Goal: Task Accomplishment & Management: Use online tool/utility

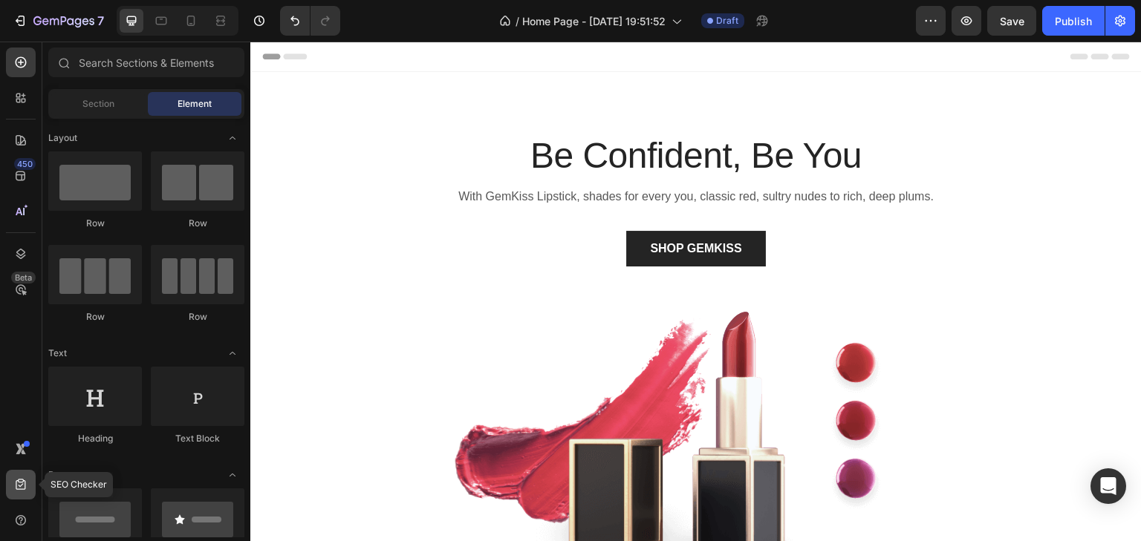
click at [18, 492] on div at bounding box center [21, 485] width 30 height 30
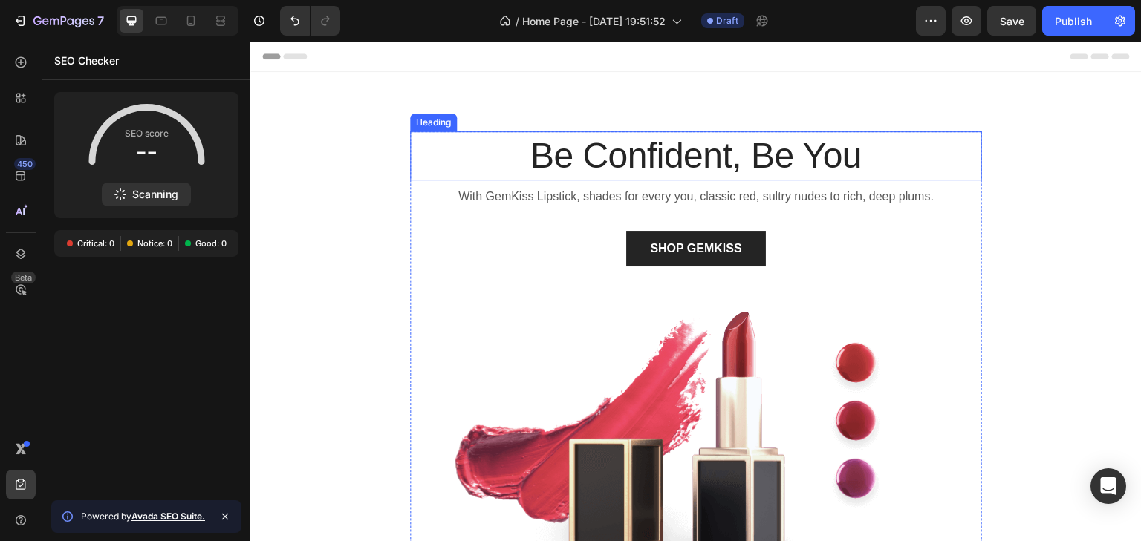
click at [430, 168] on p "Be Confident, Be You" at bounding box center [695, 156] width 569 height 46
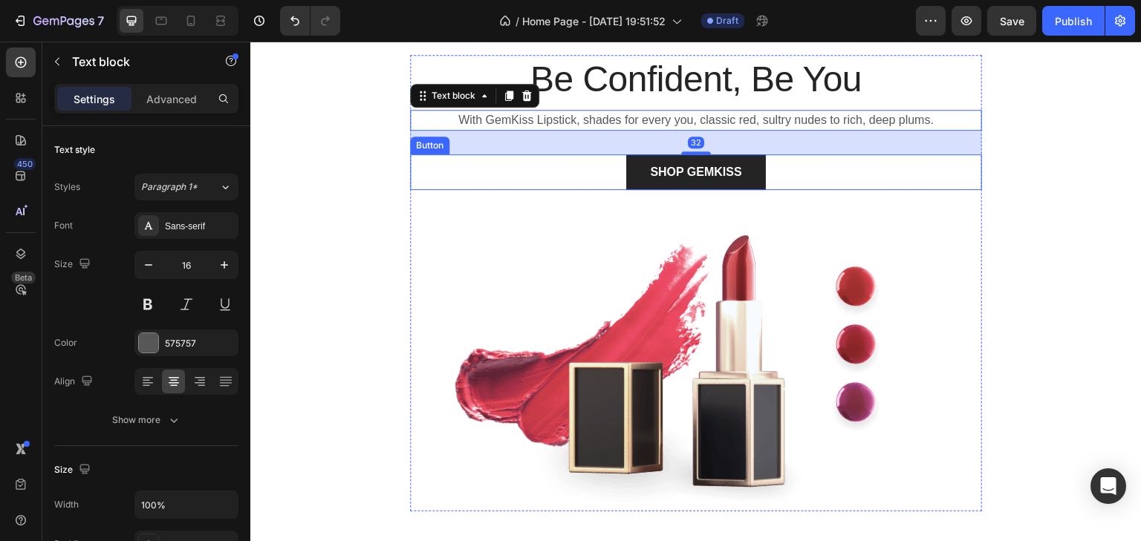
scroll to position [98, 0]
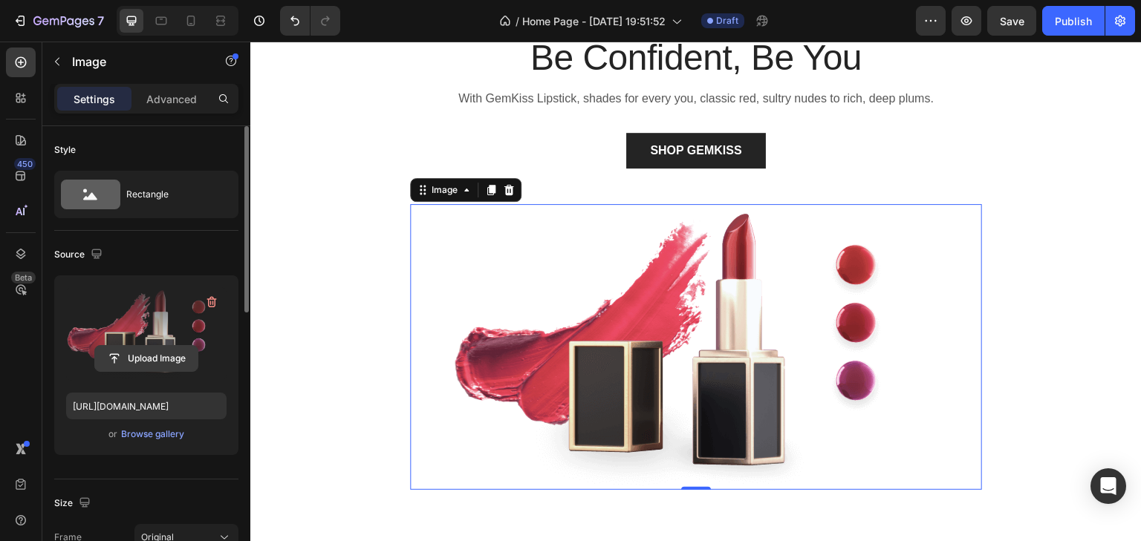
click at [143, 359] on input "file" at bounding box center [146, 358] width 102 height 25
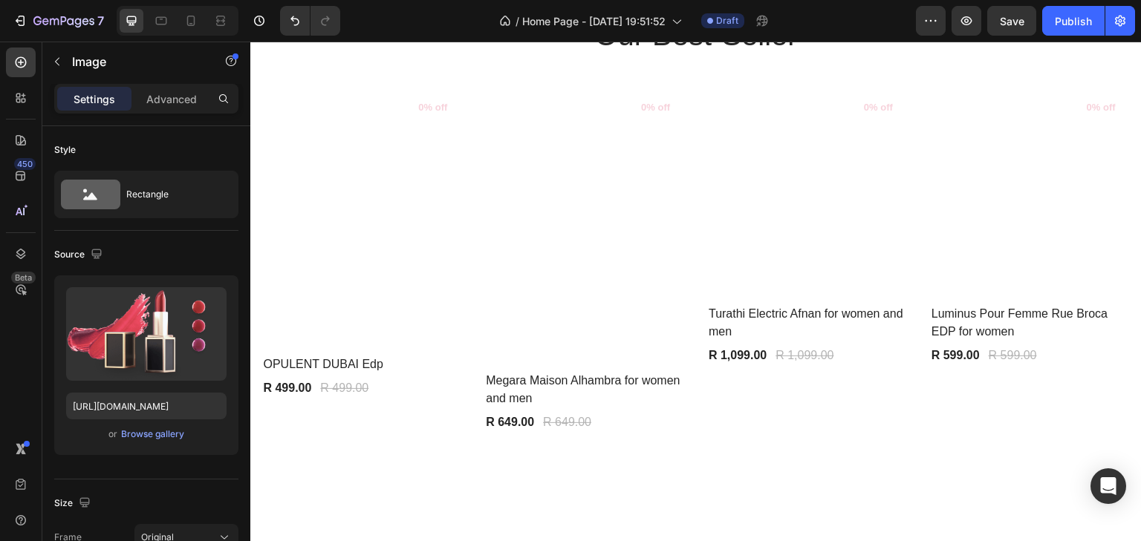
scroll to position [637, 0]
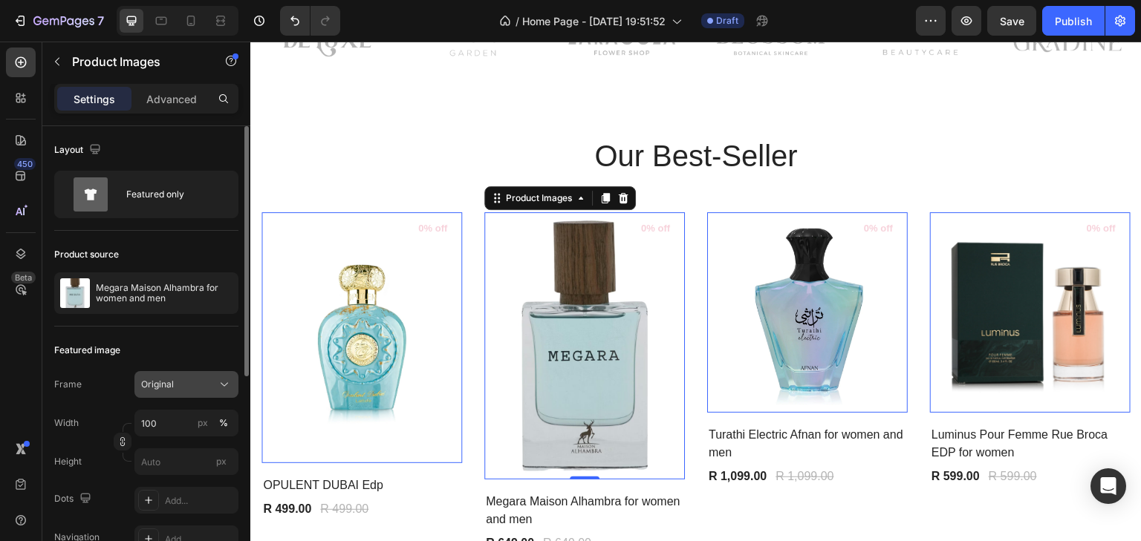
click at [224, 375] on button "Original" at bounding box center [186, 384] width 104 height 27
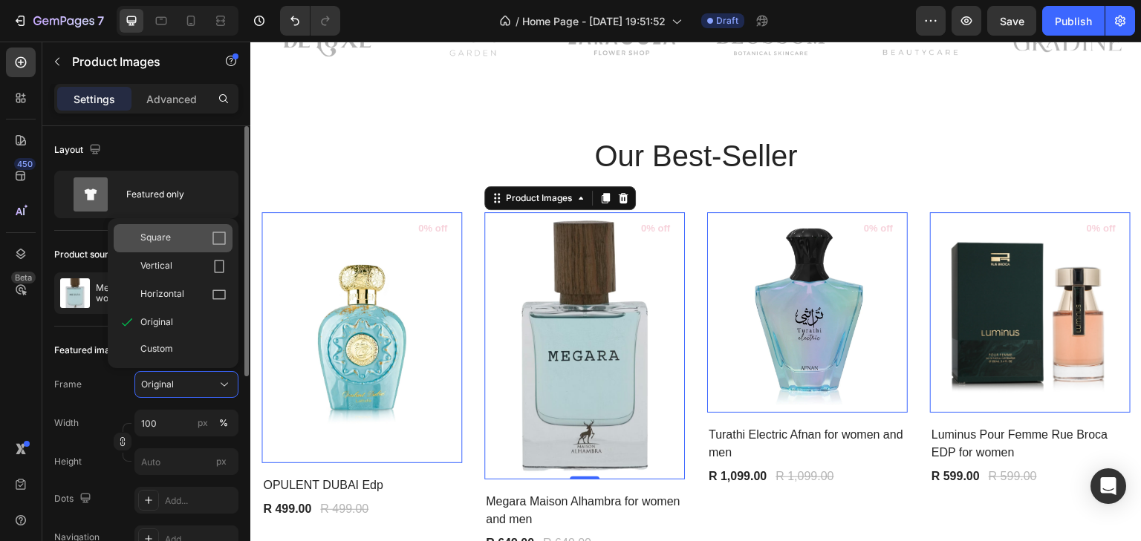
click at [228, 231] on div "Square" at bounding box center [173, 238] width 119 height 28
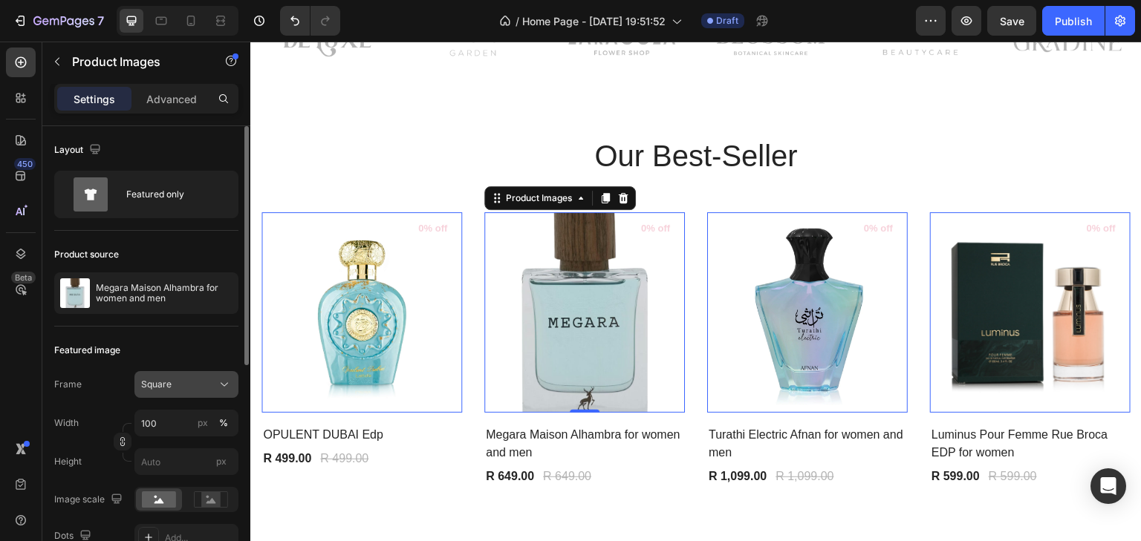
click at [202, 388] on div "Square" at bounding box center [177, 384] width 73 height 13
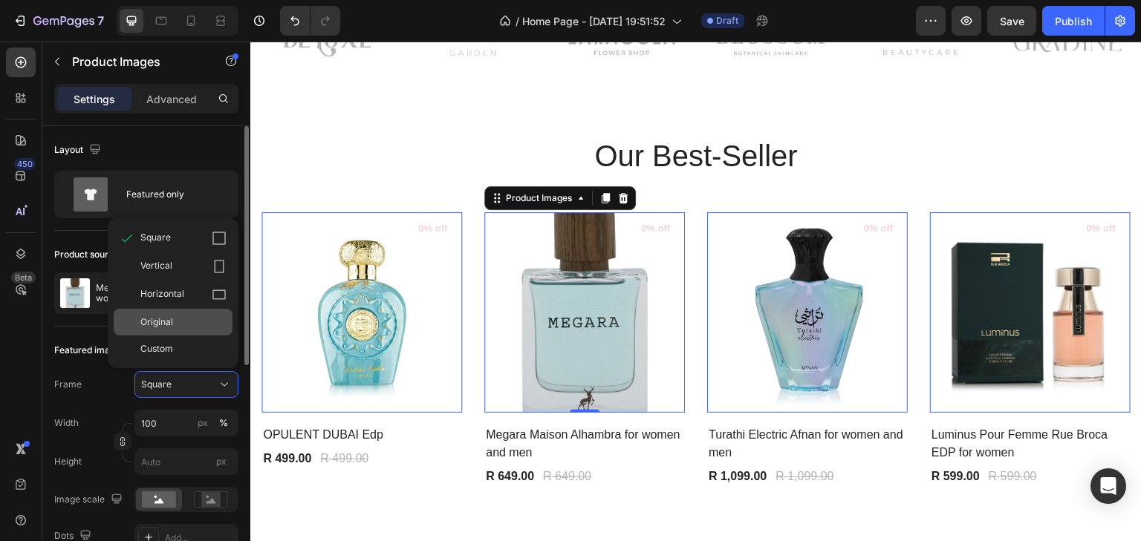
click at [199, 326] on div "Original" at bounding box center [183, 322] width 86 height 13
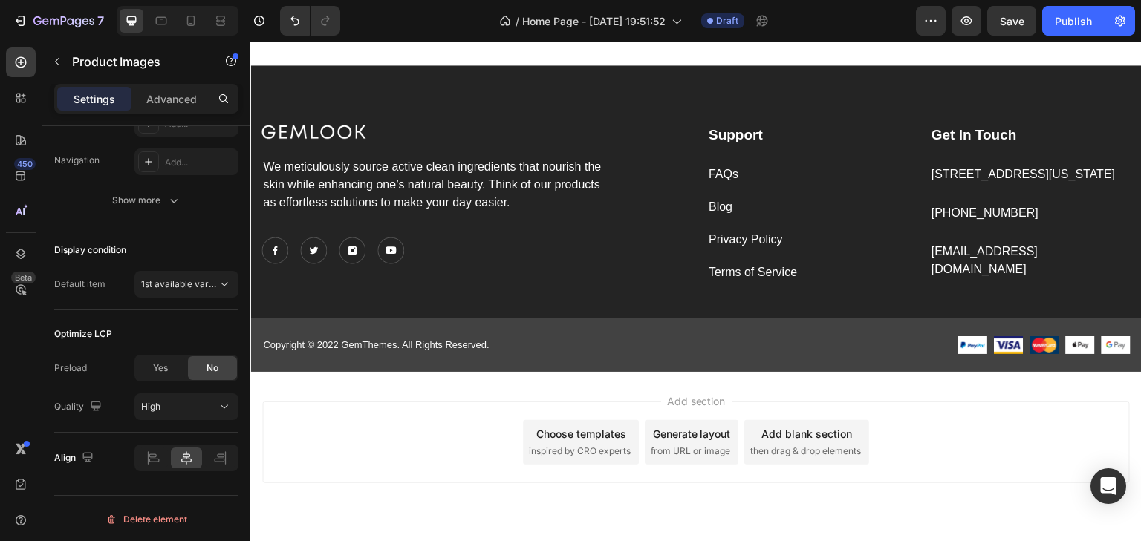
scroll to position [3817, 0]
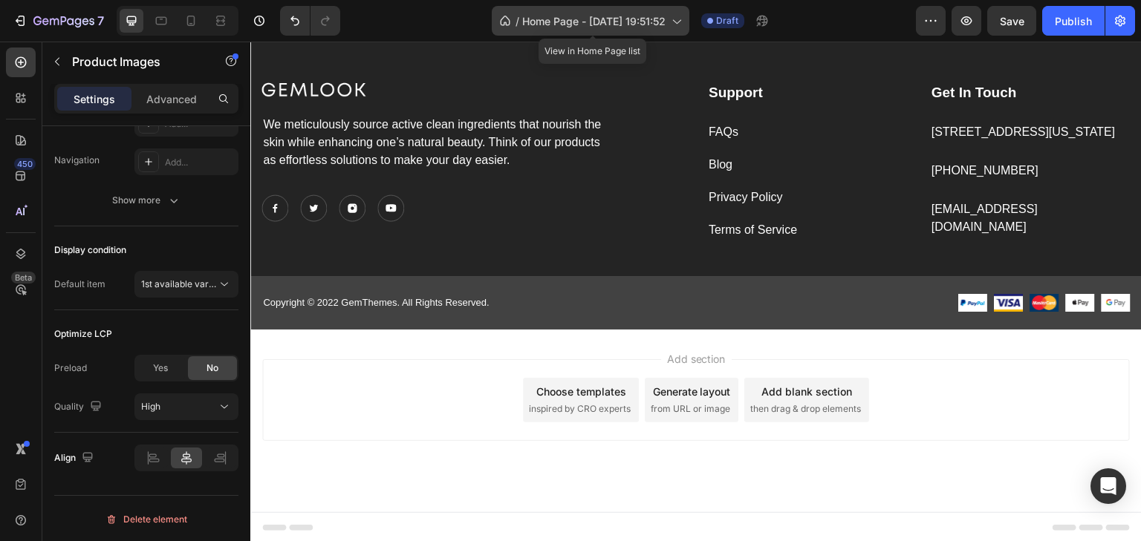
click at [683, 14] on icon at bounding box center [675, 20] width 15 height 15
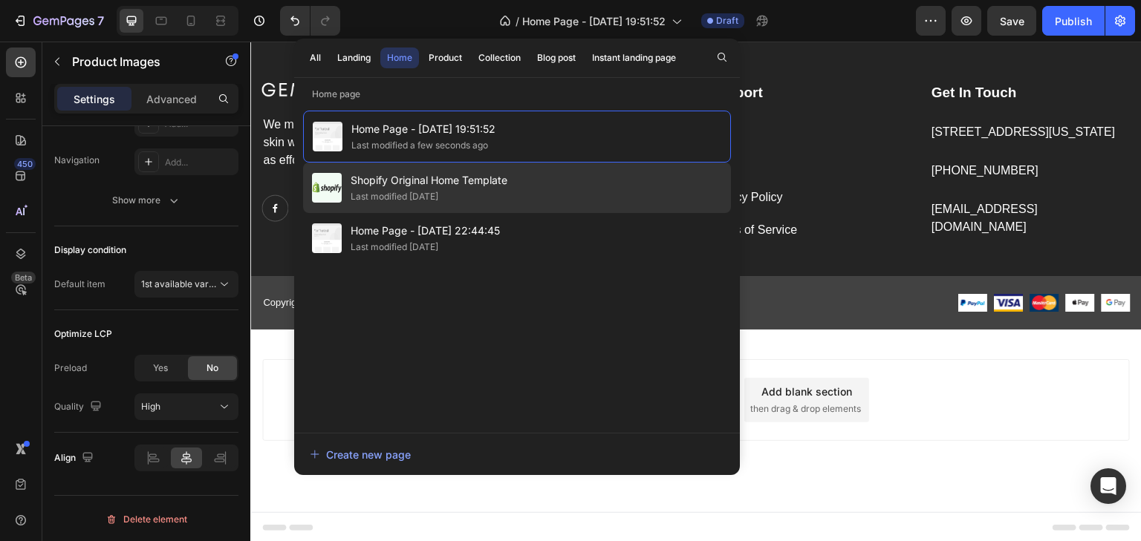
click at [527, 172] on div "Shopify Original Home Template Last modified [DATE]" at bounding box center [517, 188] width 428 height 50
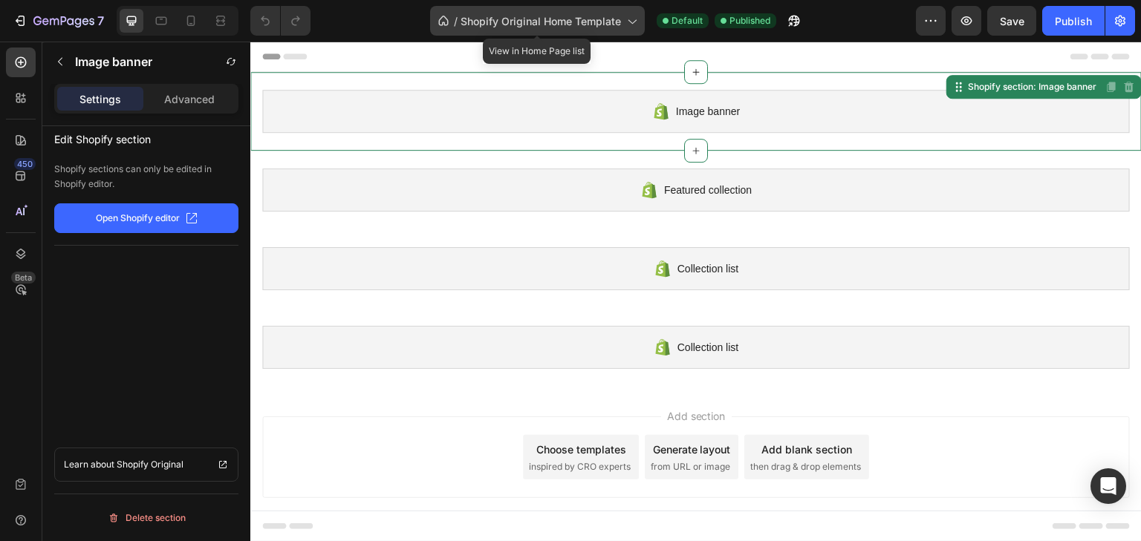
click at [581, 13] on span "Shopify Original Home Template" at bounding box center [540, 21] width 160 height 16
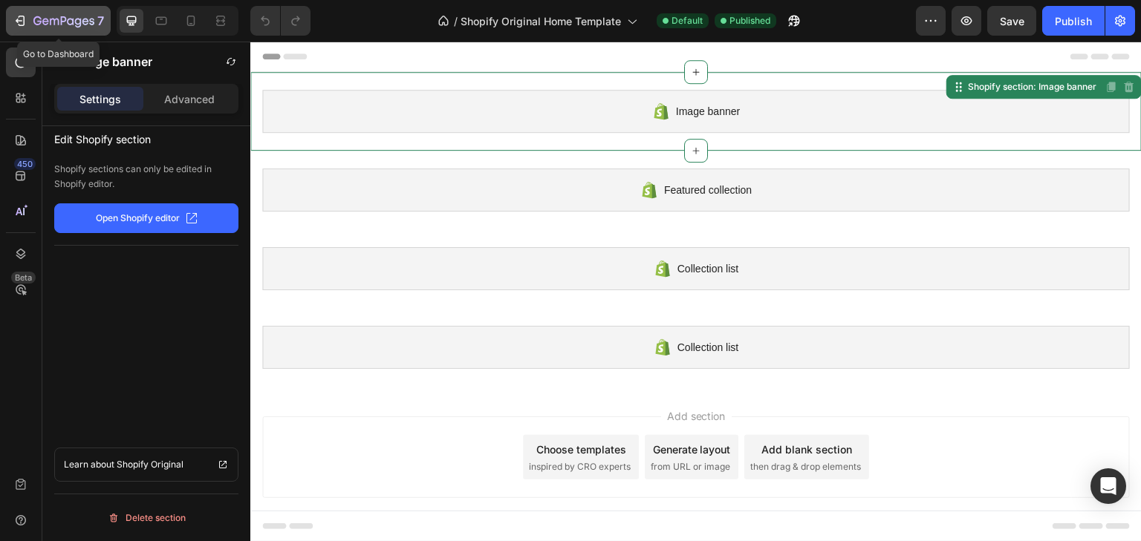
click at [22, 19] on icon "button" at bounding box center [20, 20] width 15 height 15
